Goal: Task Accomplishment & Management: Manage account settings

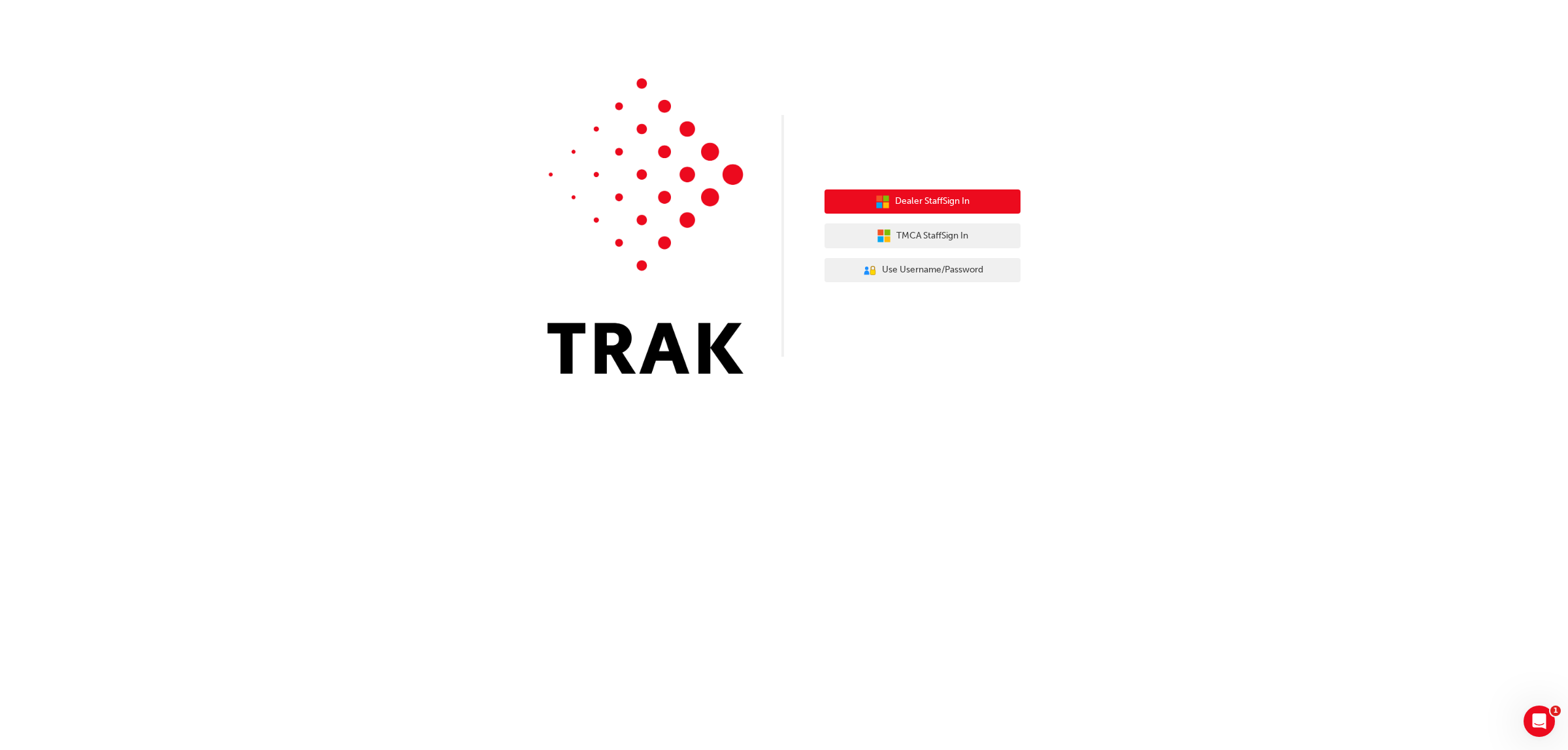
click at [916, 199] on span "Dealer Staff Sign In" at bounding box center [931, 201] width 74 height 15
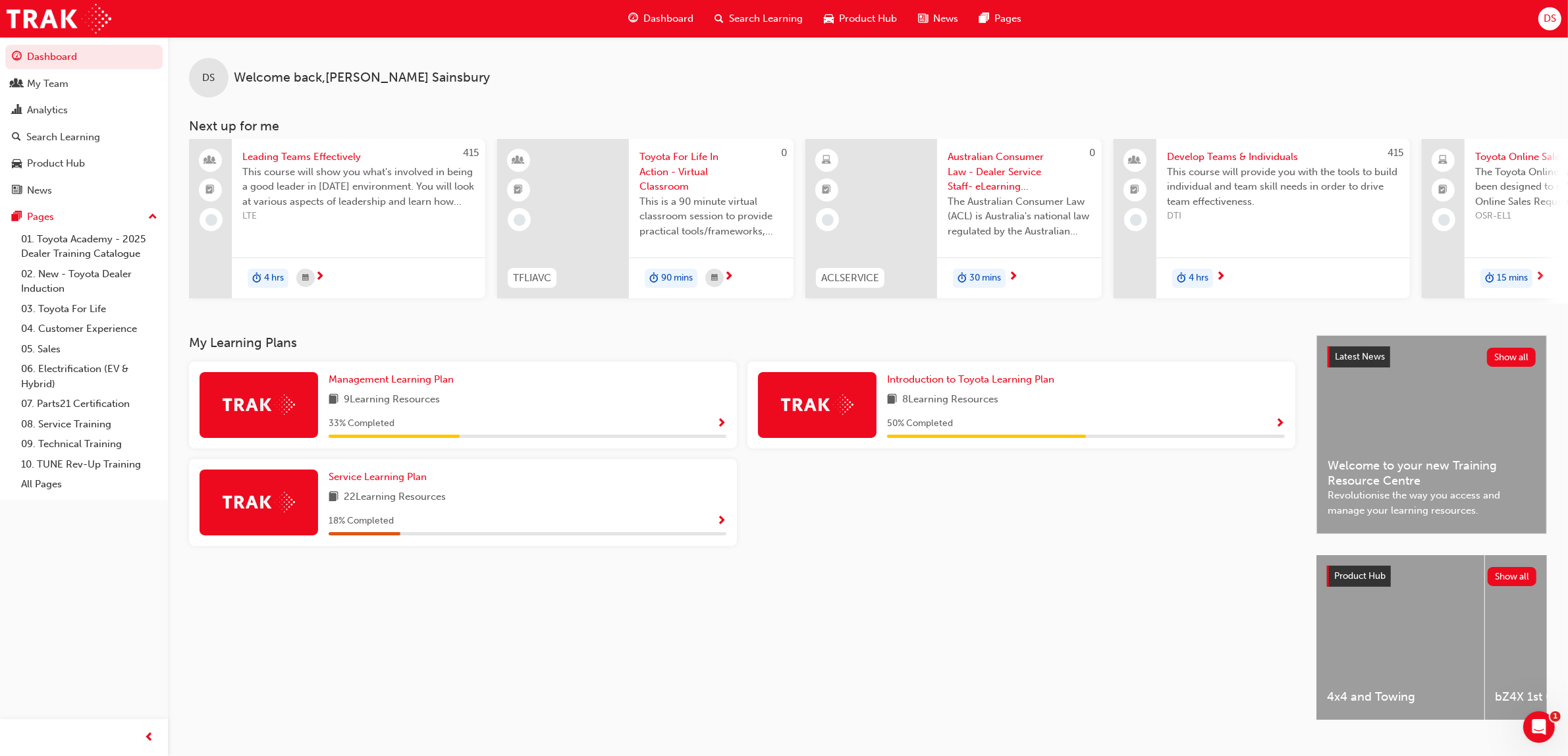
click at [1542, 12] on div "DS" at bounding box center [1549, 19] width 23 height 23
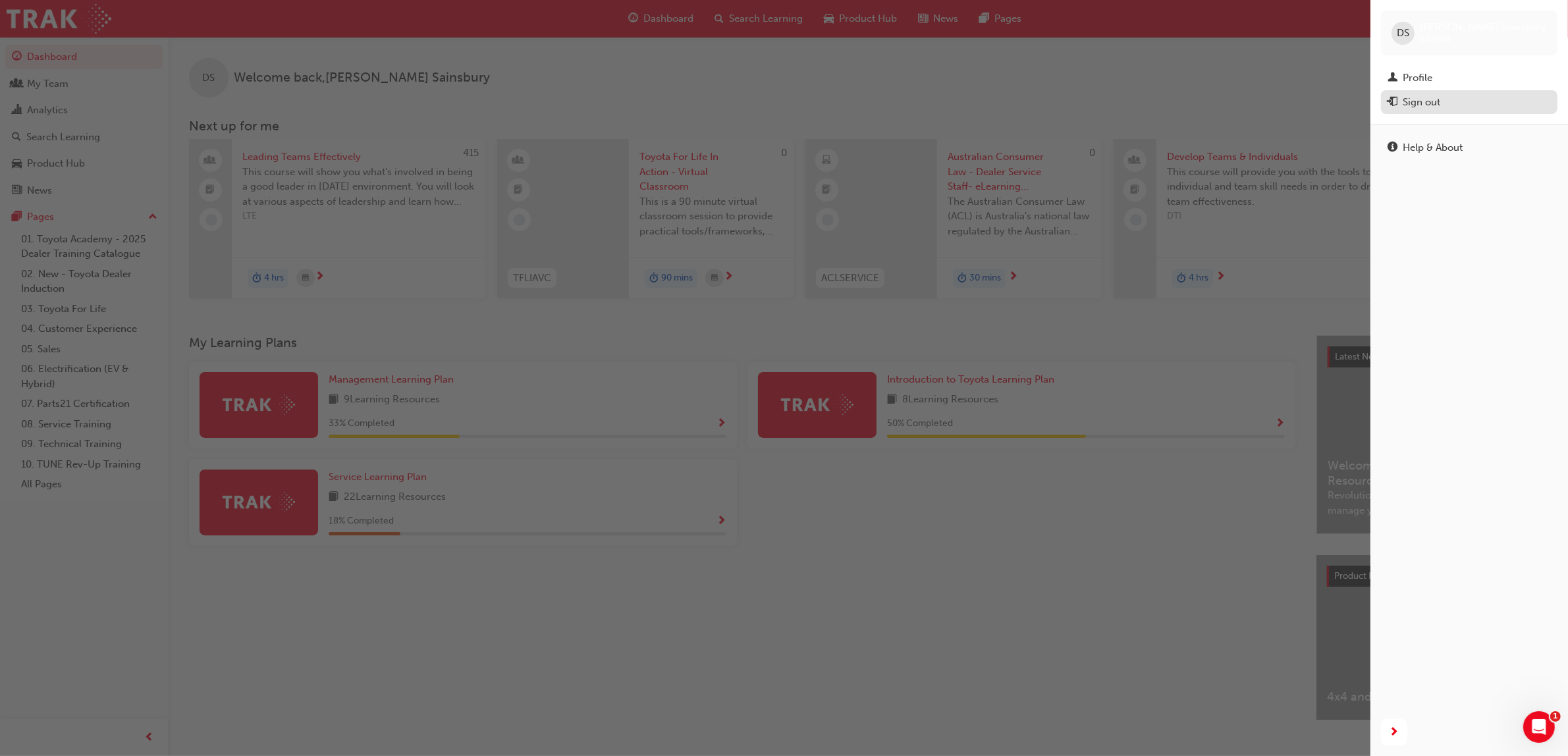
click at [1418, 99] on div "Sign out" at bounding box center [1421, 102] width 38 height 15
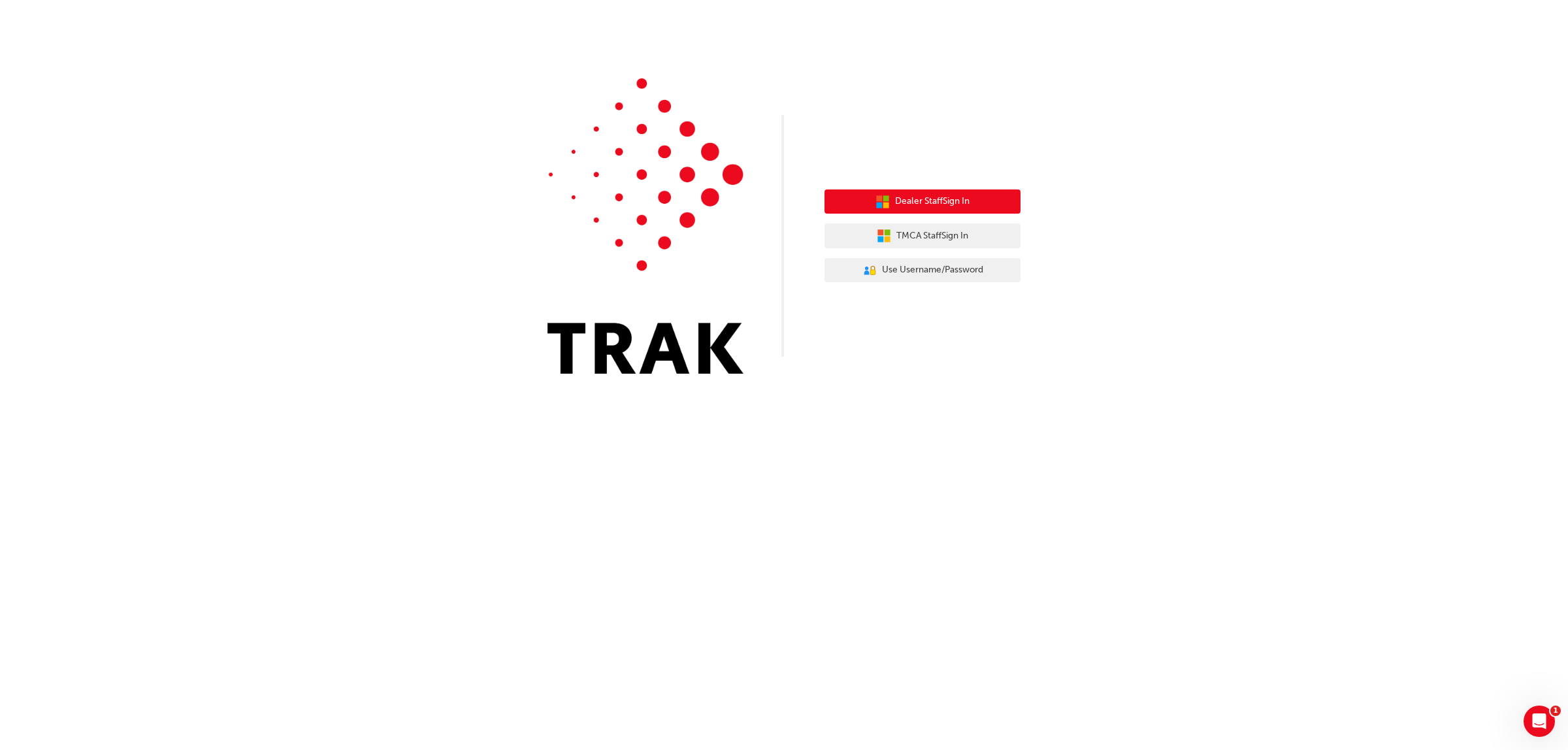
click at [922, 200] on span "Dealer Staff Sign In" at bounding box center [931, 201] width 74 height 15
